Goal: Task Accomplishment & Management: Manage account settings

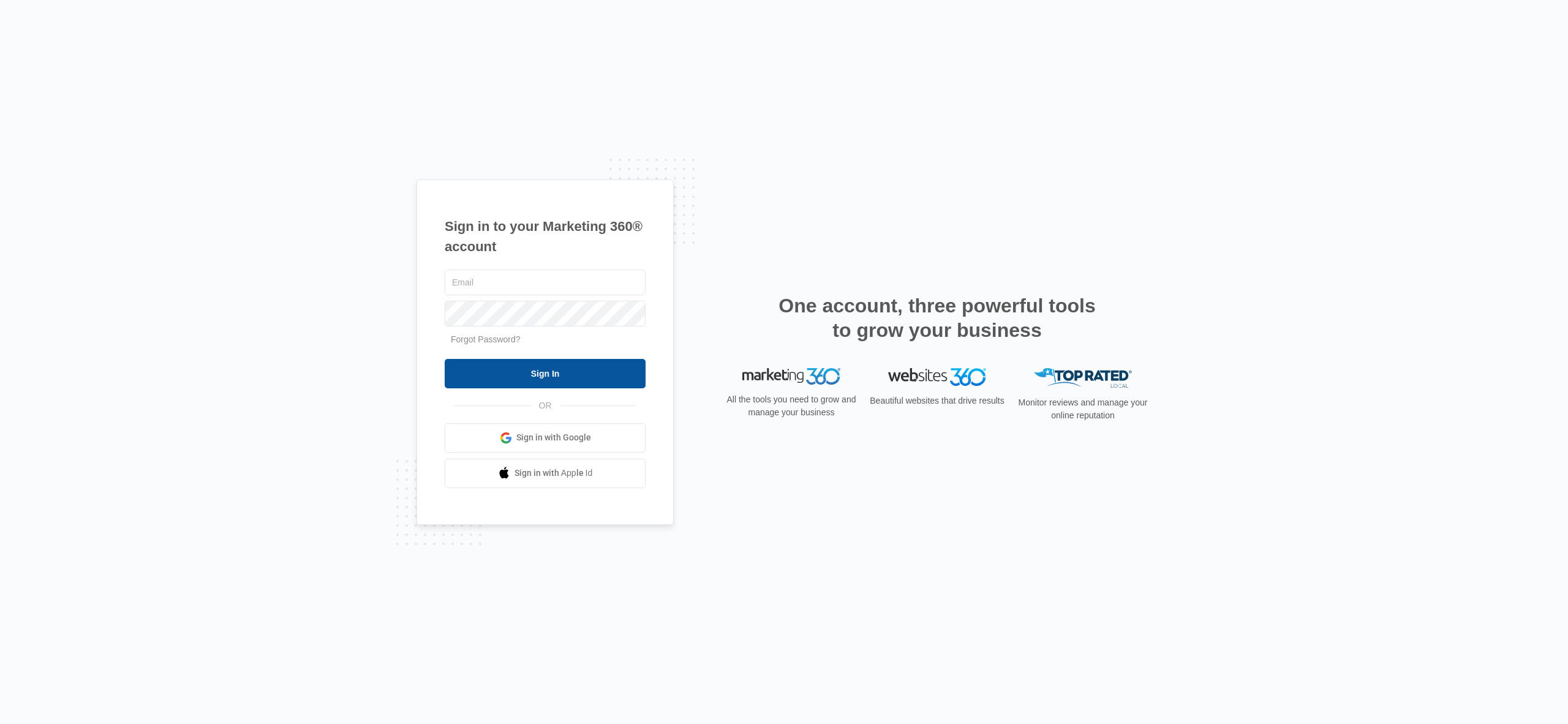
type input "[EMAIL_ADDRESS][DOMAIN_NAME]"
drag, startPoint x: 521, startPoint y: 374, endPoint x: 516, endPoint y: 366, distance: 9.4
click at [521, 374] on input "Sign In" at bounding box center [545, 373] width 201 height 29
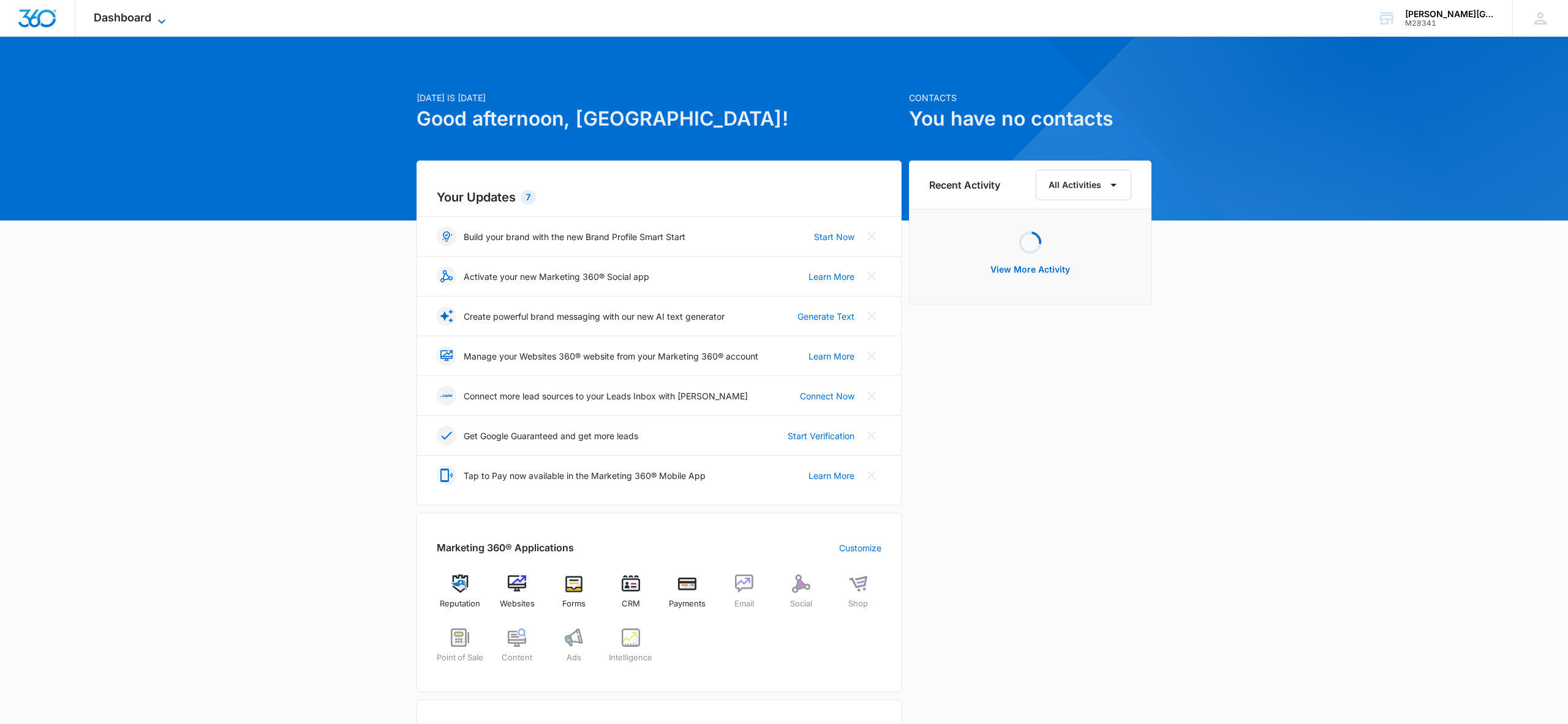
click at [118, 11] on span "Dashboard" at bounding box center [122, 17] width 57 height 13
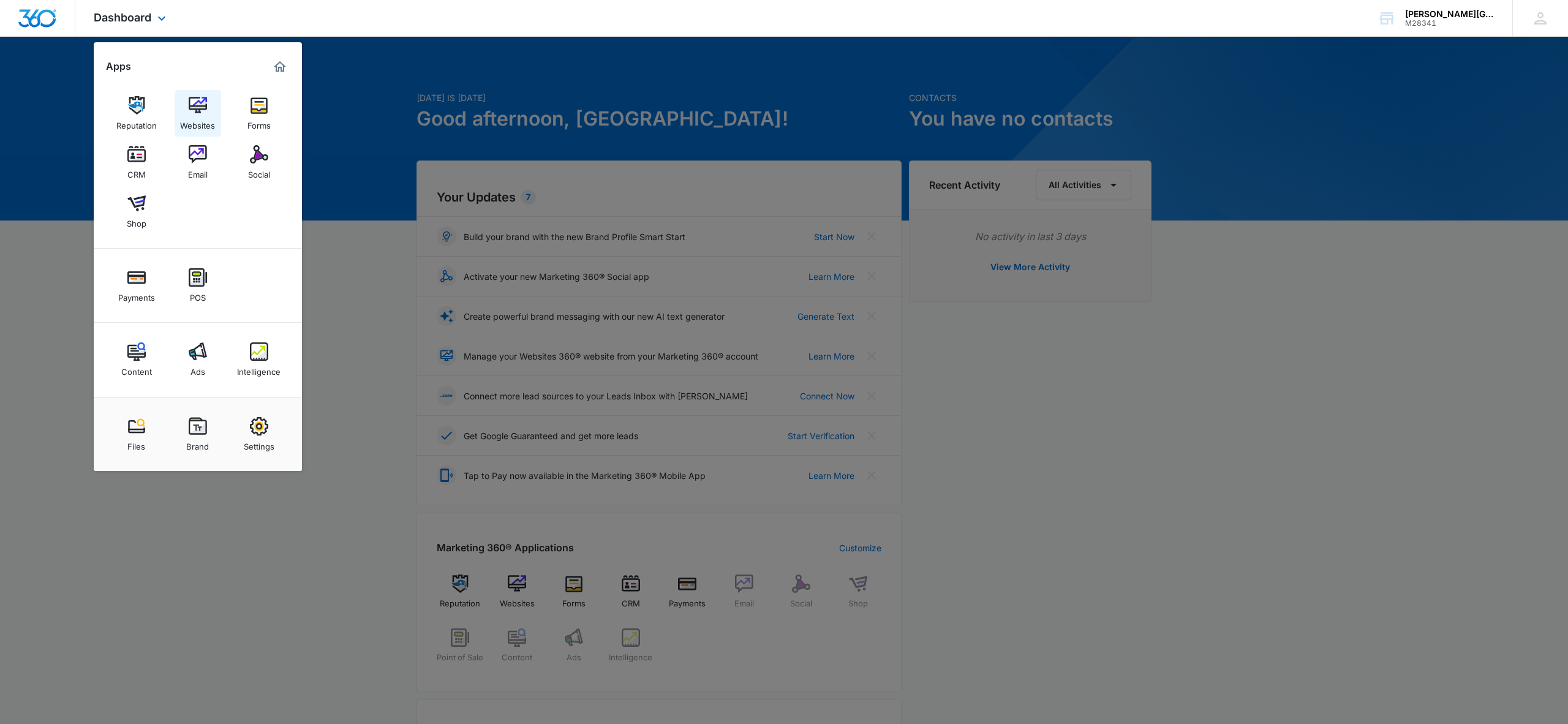
click at [197, 106] on img at bounding box center [198, 105] width 19 height 19
